Goal: Task Accomplishment & Management: Manage account settings

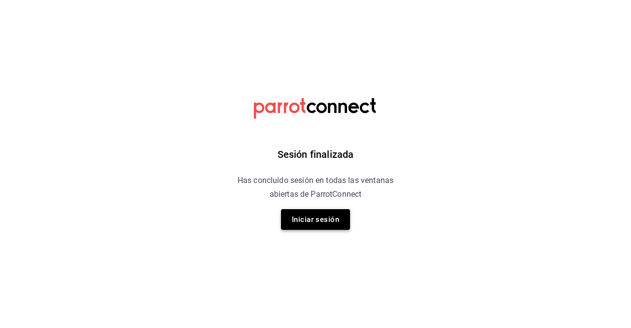
click at [323, 214] on button "Iniciar sesión" at bounding box center [315, 219] width 69 height 21
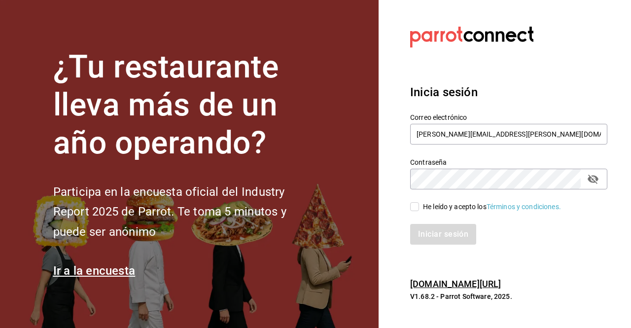
click at [412, 206] on input "He leído y acepto los Términos y condiciones." at bounding box center [414, 206] width 9 height 9
checkbox input "true"
click at [442, 233] on button "Iniciar sesión" at bounding box center [443, 234] width 67 height 21
